Goal: Browse casually

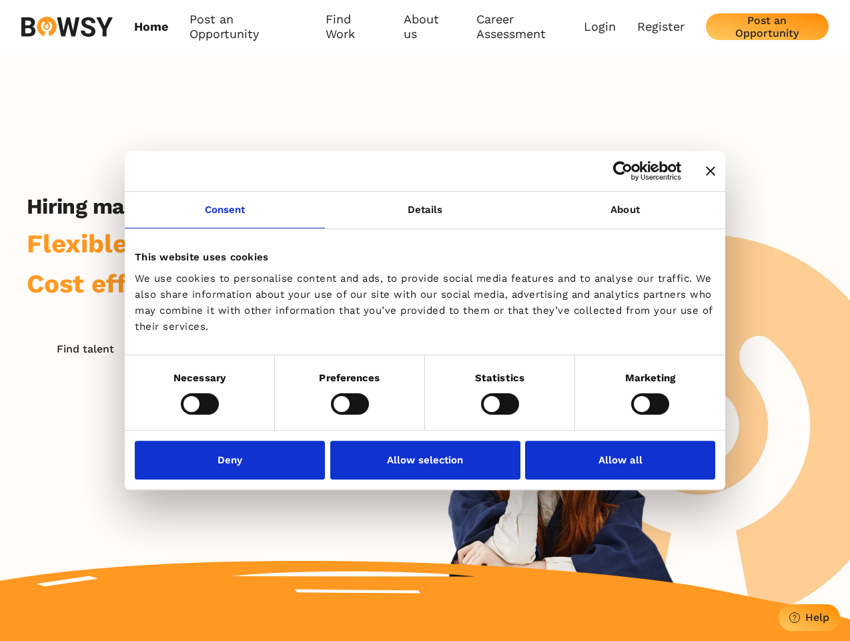
click at [706, 172] on icon "Close banner" at bounding box center [710, 170] width 9 height 9
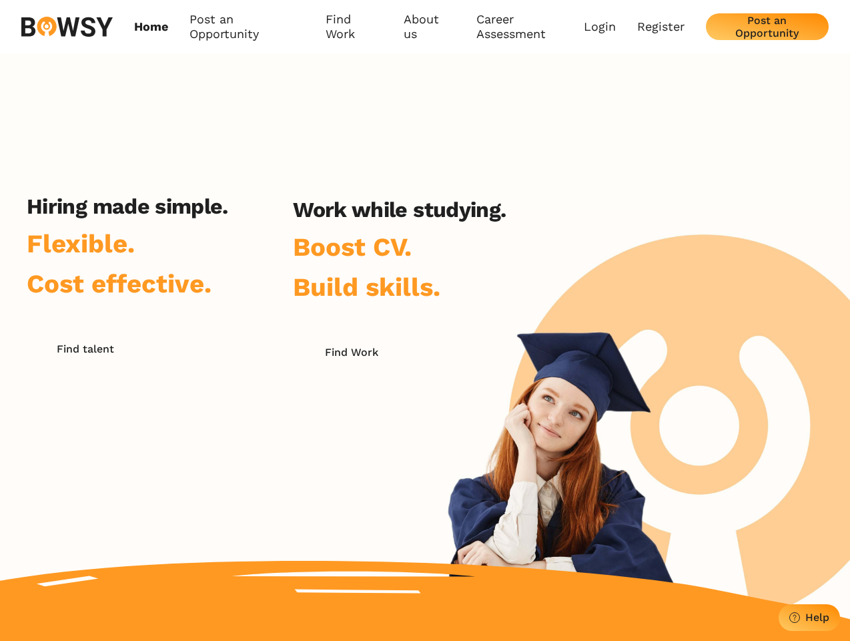
click at [225, 218] on link "Consent" at bounding box center [225, 210] width 200 height 37
click at [425, 218] on h2 "Work while studying." at bounding box center [399, 209] width 213 height 25
click at [625, 218] on div "Hiring made simple. Flexible. Cost effective. Find talent Work while studying. …" at bounding box center [425, 336] width 850 height 566
click at [200, 403] on div "Hiring made simple. Flexible. Cost effective. Find talent Work while studying. …" at bounding box center [266, 364] width 533 height 340
click at [350, 403] on div "Hiring made simple. Flexible. Cost effective. Find talent Work while studying. …" at bounding box center [266, 364] width 533 height 340
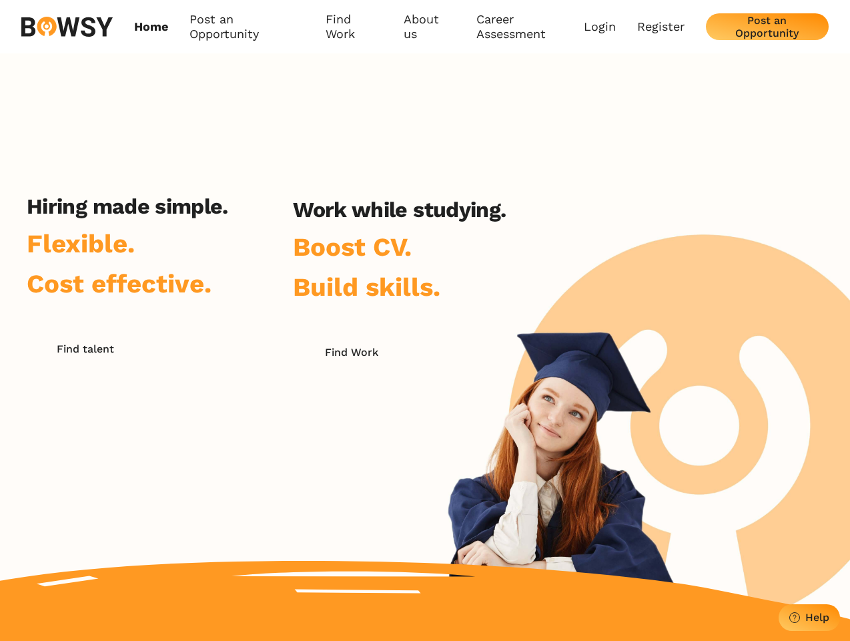
click at [500, 403] on div "Hiring made simple. Flexible. Cost effective. Find talent Work while studying. …" at bounding box center [266, 364] width 533 height 340
click at [650, 403] on div "Hiring made simple. Flexible. Cost effective. Find talent Work while studying. …" at bounding box center [425, 336] width 850 height 566
click at [234, 459] on div "Hiring made simple. Flexible. Cost effective. Find talent Work while studying. …" at bounding box center [266, 364] width 533 height 340
click at [425, 459] on div "Hiring made simple. Flexible. Cost effective. Find talent Work while studying. …" at bounding box center [266, 364] width 533 height 340
